Goal: Check status: Check status

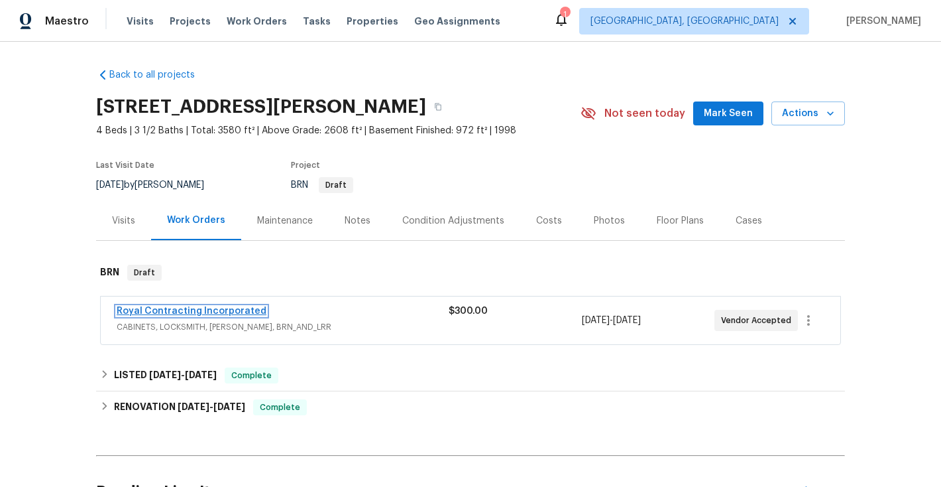
click at [192, 312] on link "Royal Contracting Incorporated" at bounding box center [192, 310] width 150 height 9
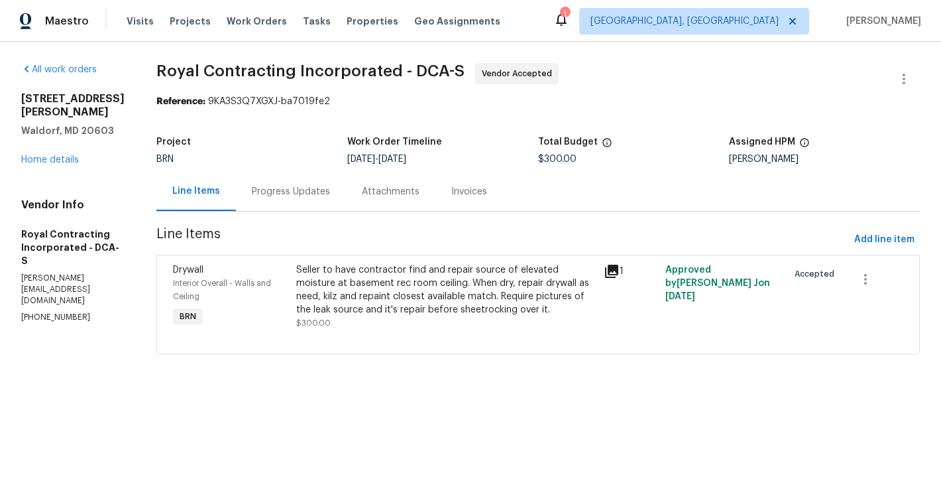
click at [288, 187] on div "Progress Updates" at bounding box center [291, 191] width 78 height 13
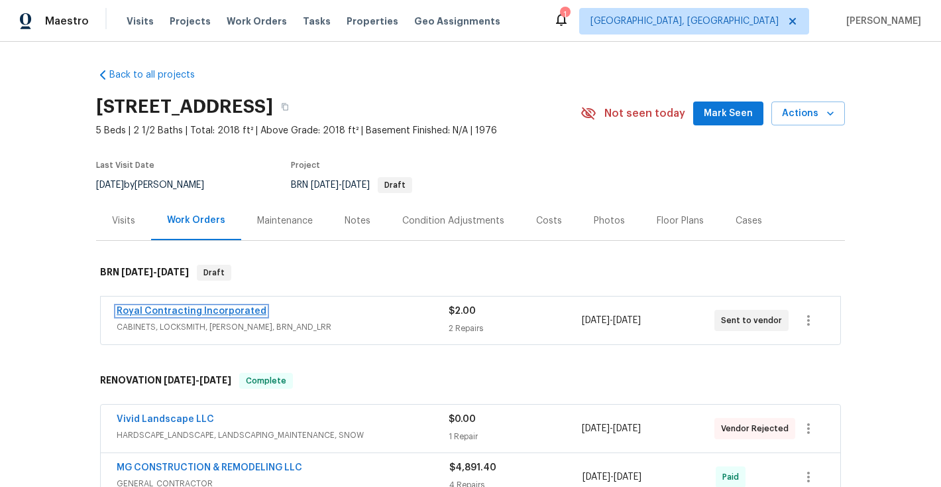
click at [243, 312] on link "Royal Contracting Incorporated" at bounding box center [192, 310] width 150 height 9
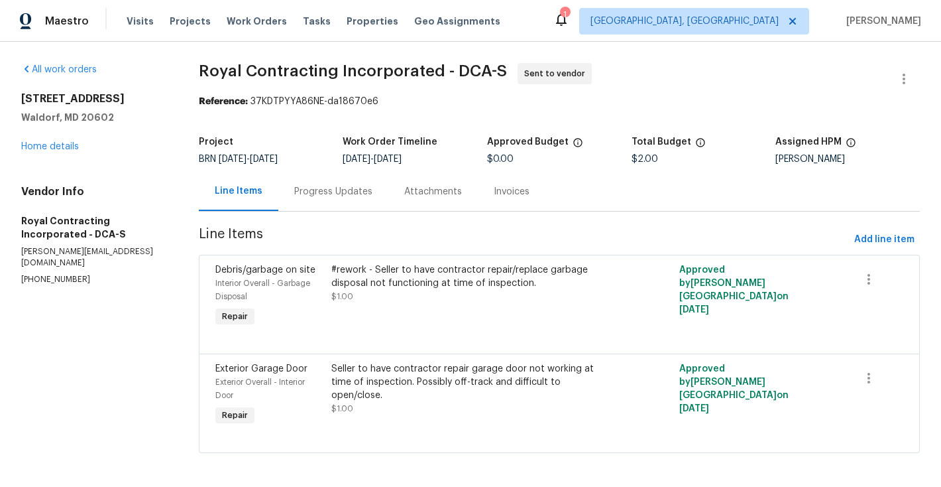
click at [341, 193] on div "Progress Updates" at bounding box center [333, 191] width 78 height 13
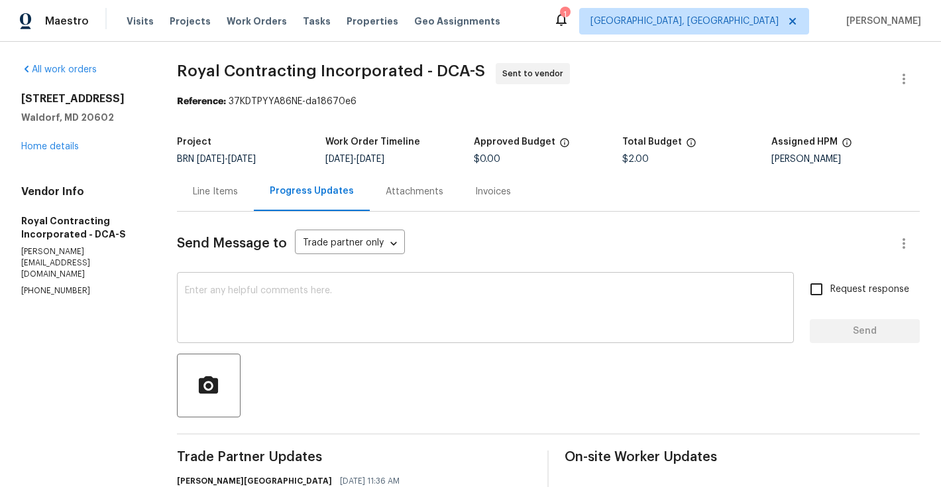
scroll to position [136, 0]
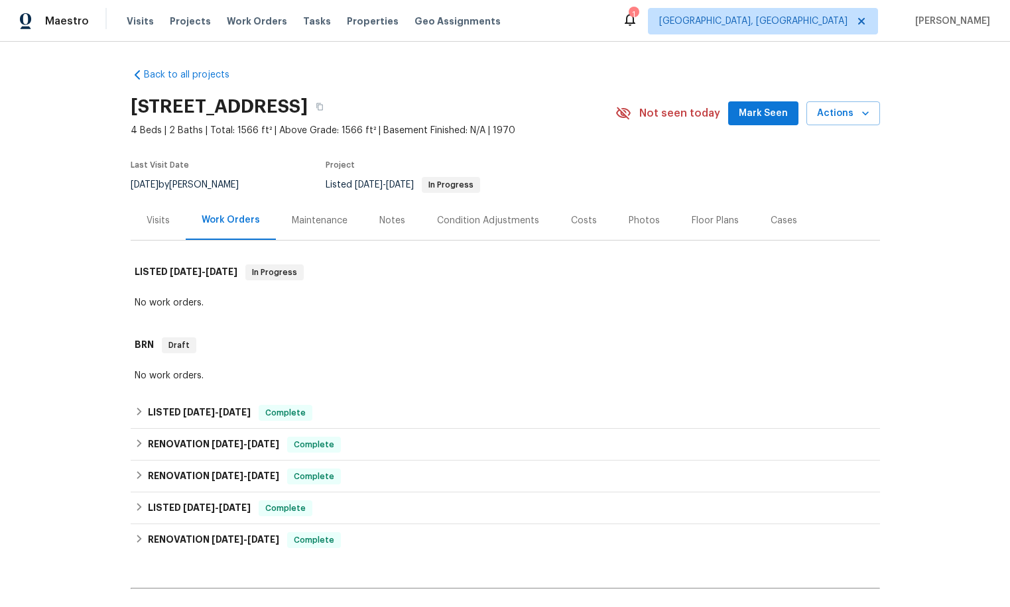
click at [302, 222] on div "Maintenance" at bounding box center [320, 220] width 56 height 13
